Goal: Information Seeking & Learning: Understand process/instructions

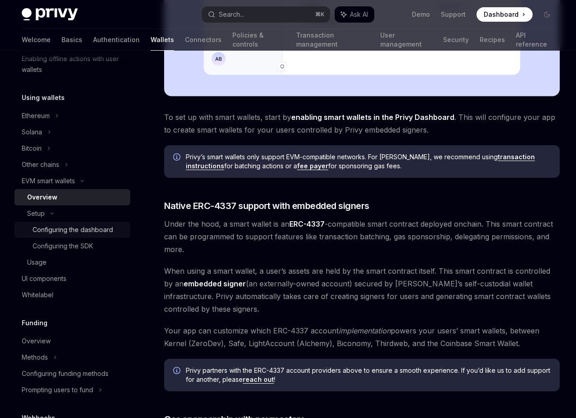
scroll to position [191, 0]
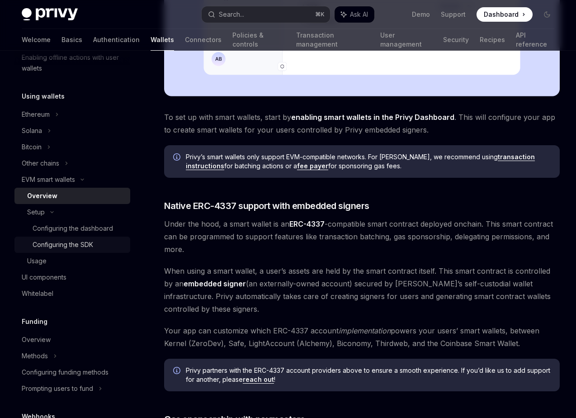
click at [101, 240] on div "Configuring the SDK" at bounding box center [79, 244] width 92 height 11
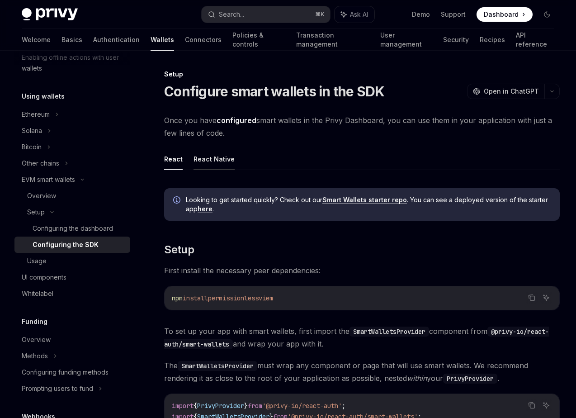
click at [212, 165] on button "React Native" at bounding box center [214, 158] width 41 height 21
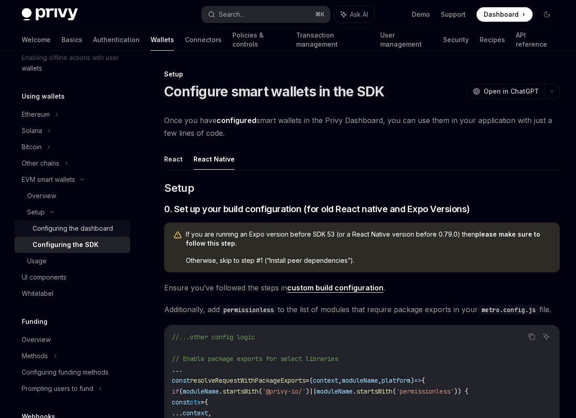
click at [96, 230] on div "Configuring the dashboard" at bounding box center [73, 228] width 80 height 11
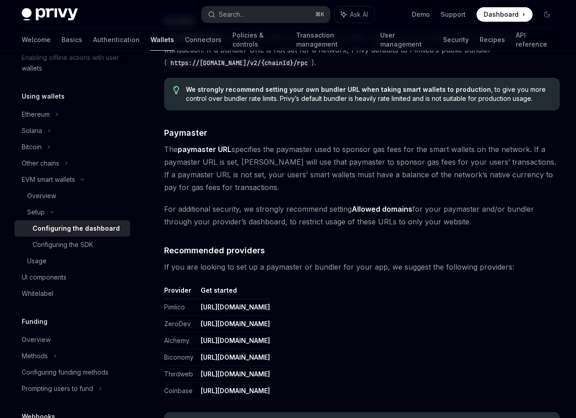
scroll to position [914, 0]
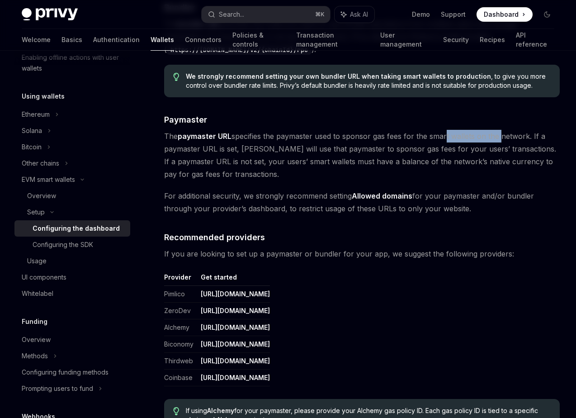
drag, startPoint x: 445, startPoint y: 138, endPoint x: 502, endPoint y: 138, distance: 57.0
click at [502, 138] on span "The paymaster URL specifies the paymaster used to sponsor gas fees for the smar…" at bounding box center [362, 155] width 396 height 51
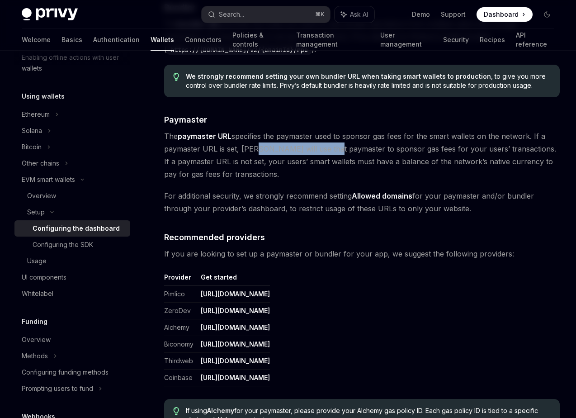
drag, startPoint x: 251, startPoint y: 151, endPoint x: 328, endPoint y: 151, distance: 77.8
click at [328, 151] on span "The paymaster URL specifies the paymaster used to sponsor gas fees for the smar…" at bounding box center [362, 155] width 396 height 51
drag, startPoint x: 343, startPoint y: 153, endPoint x: 382, endPoint y: 153, distance: 38.4
click at [382, 153] on span "The paymaster URL specifies the paymaster used to sponsor gas fees for the smar…" at bounding box center [362, 155] width 396 height 51
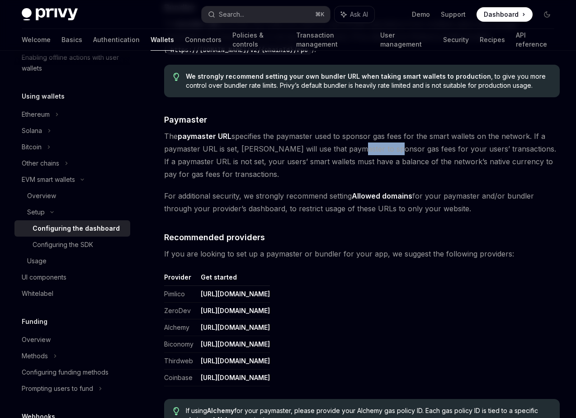
click at [382, 153] on span "The paymaster URL specifies the paymaster used to sponsor gas fees for the smar…" at bounding box center [362, 155] width 396 height 51
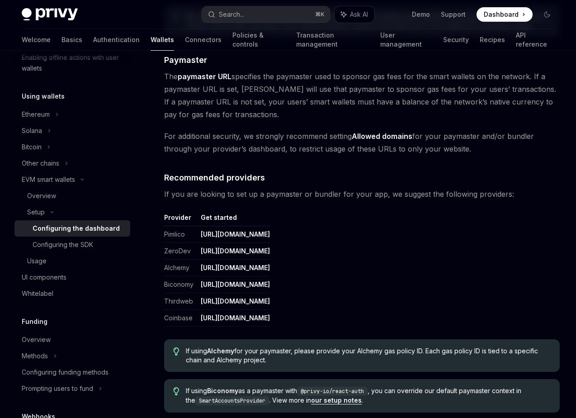
scroll to position [980, 0]
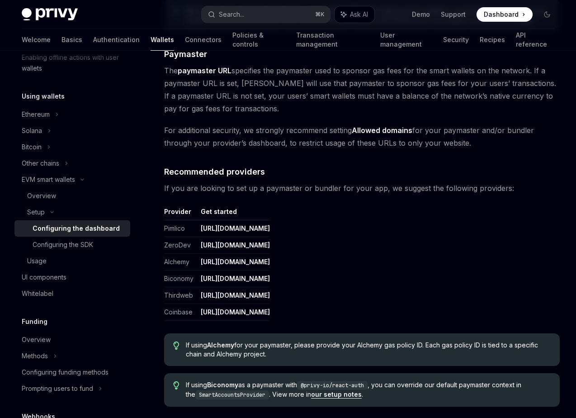
click at [270, 244] on link "[URL][DOMAIN_NAME]" at bounding box center [235, 245] width 69 height 8
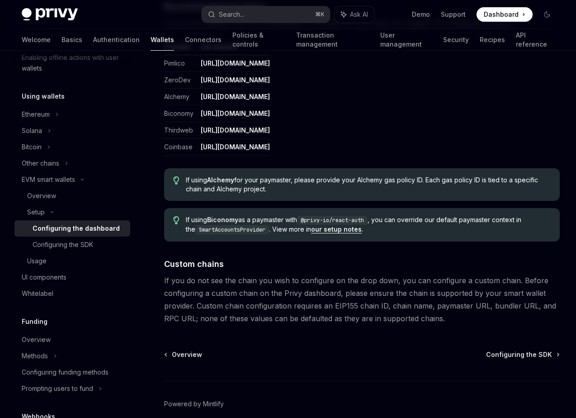
scroll to position [1186, 0]
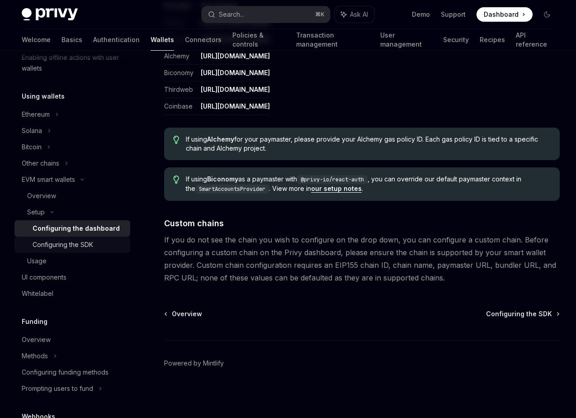
click at [90, 242] on div "Configuring the SDK" at bounding box center [63, 244] width 61 height 11
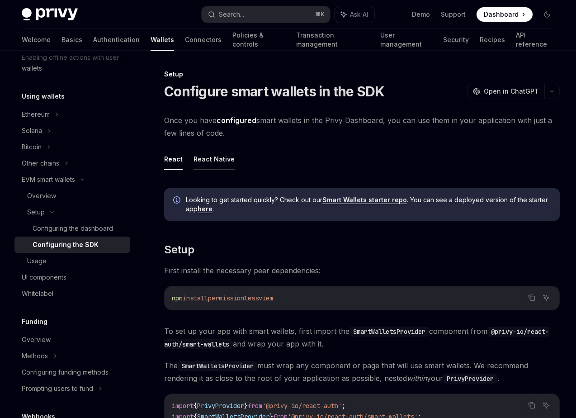
click at [215, 159] on button "React Native" at bounding box center [214, 158] width 41 height 21
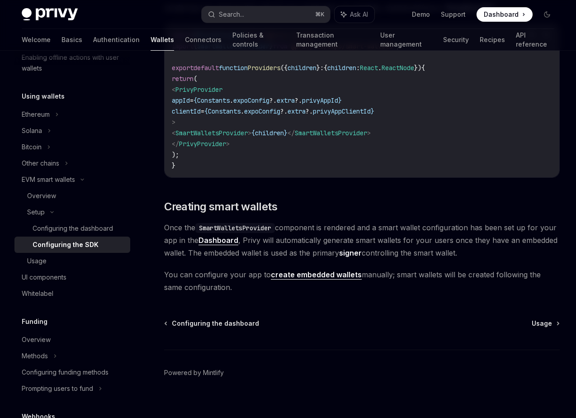
scroll to position [729, 0]
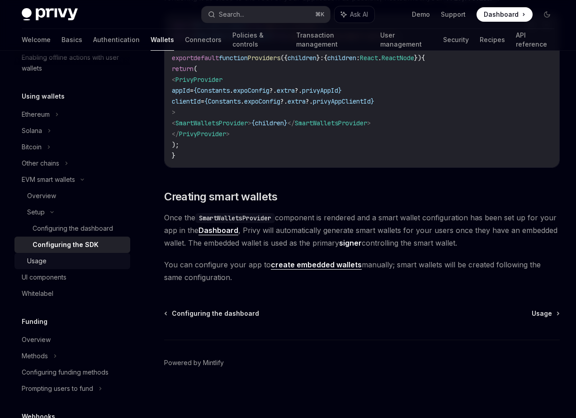
click at [94, 260] on div "Usage" at bounding box center [76, 260] width 98 height 11
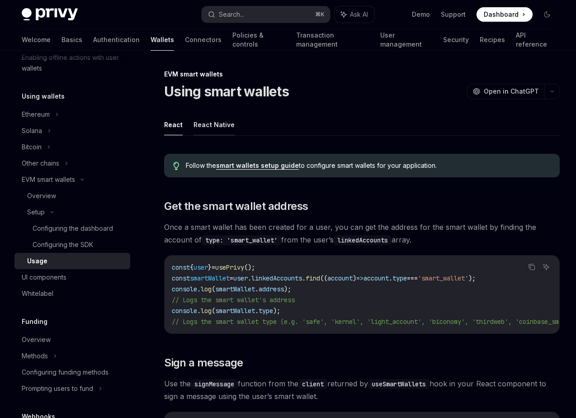
click at [223, 122] on button "React Native" at bounding box center [214, 124] width 41 height 21
type textarea "*"
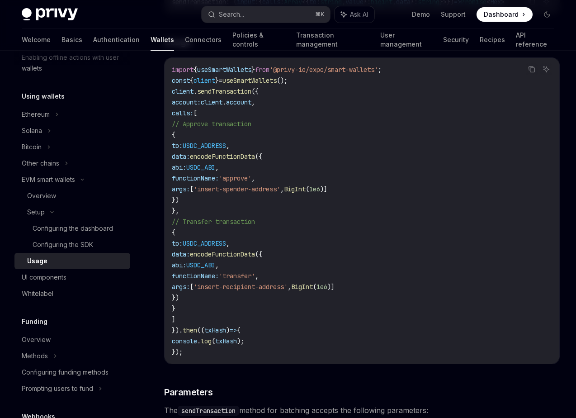
scroll to position [1665, 0]
click at [530, 74] on icon "Copy the contents from the code block" at bounding box center [531, 69] width 7 height 7
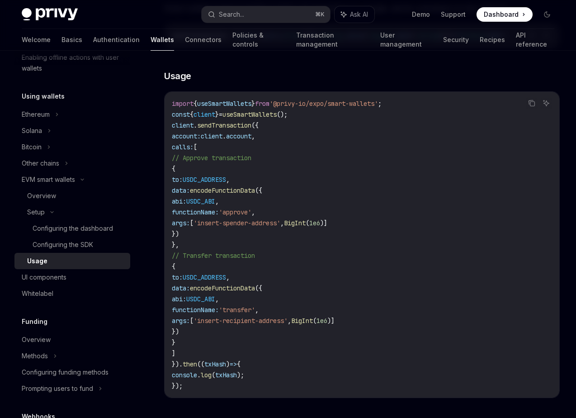
scroll to position [1631, 0]
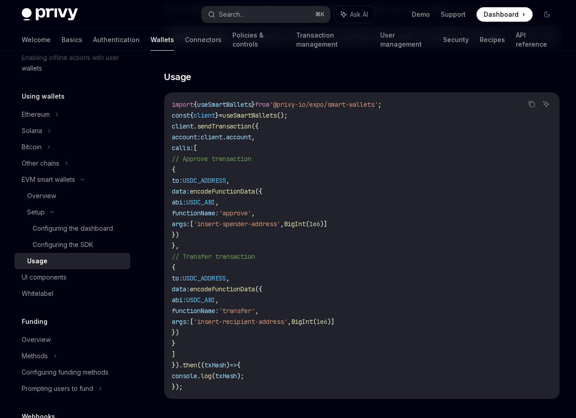
click at [255, 293] on span "encodeFunctionData" at bounding box center [222, 289] width 65 height 8
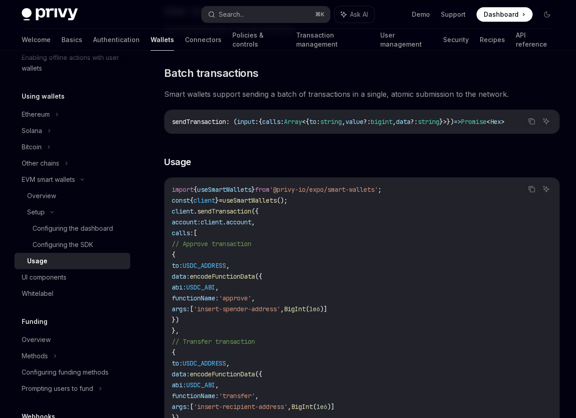
scroll to position [1543, 0]
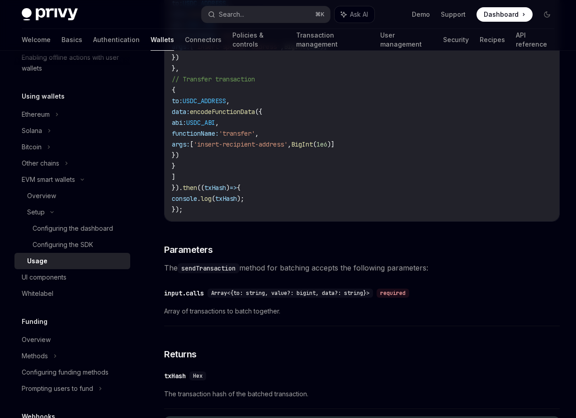
copy span "encodeFunctionData"
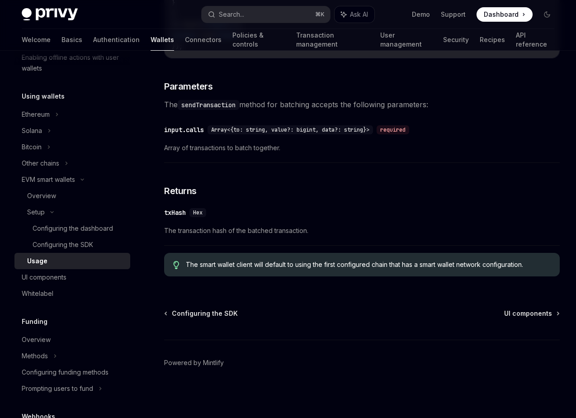
scroll to position [1620, 0]
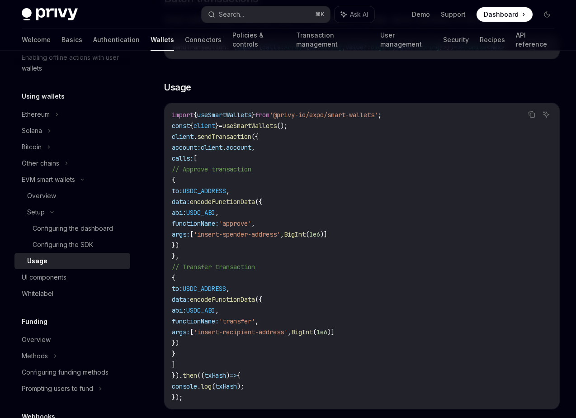
click at [255, 206] on span "encodeFunctionData" at bounding box center [222, 202] width 65 height 8
copy span "encodeFunctionData"
